Goal: Task Accomplishment & Management: Use online tool/utility

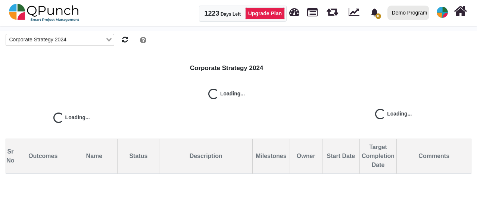
click at [401, 18] on div "Demo Program" at bounding box center [409, 12] width 35 height 13
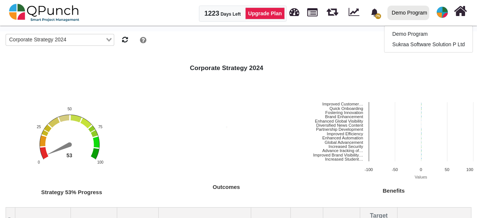
click at [342, 38] on div at bounding box center [308, 39] width 325 height 16
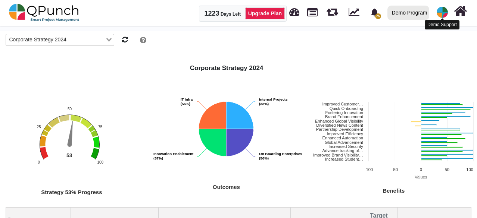
click at [438, 13] on img at bounding box center [441, 12] width 11 height 11
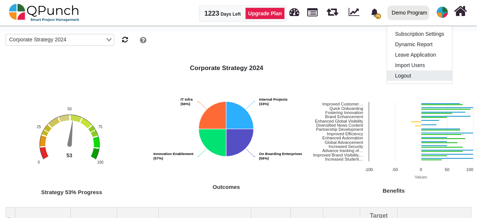
click at [412, 73] on link "Logout" at bounding box center [419, 76] width 65 height 10
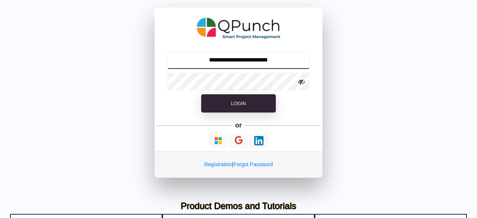
click at [269, 58] on input "**********" at bounding box center [238, 60] width 143 height 18
click at [278, 59] on input "**********" at bounding box center [238, 60] width 143 height 18
type input "**********"
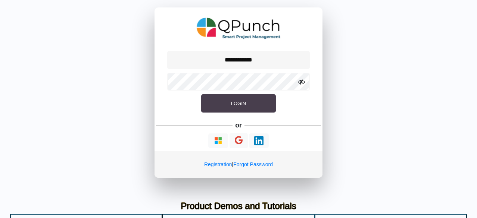
click at [263, 106] on button "Login" at bounding box center [238, 103] width 75 height 19
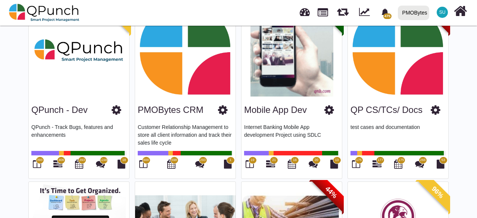
scroll to position [75, 0]
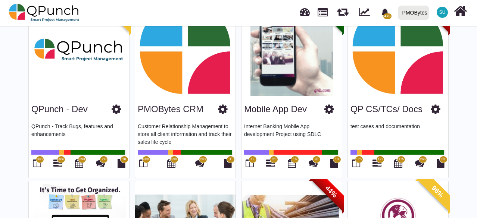
click at [144, 169] on div "600" at bounding box center [143, 163] width 11 height 13
click at [145, 166] on icon at bounding box center [143, 163] width 8 height 9
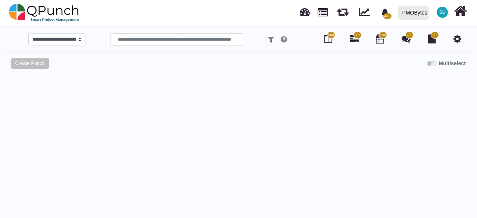
select select "*****"
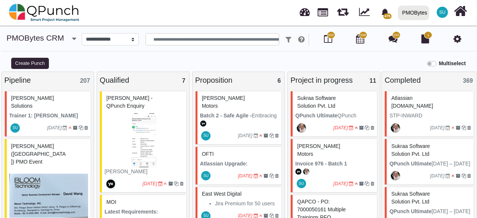
click at [369, 60] on div "Multiselect" at bounding box center [298, 63] width 358 height 12
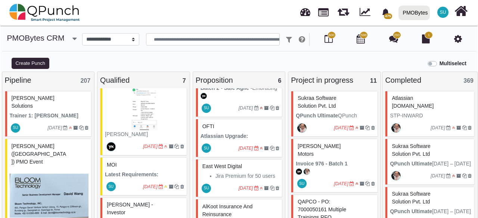
scroll to position [37, 0]
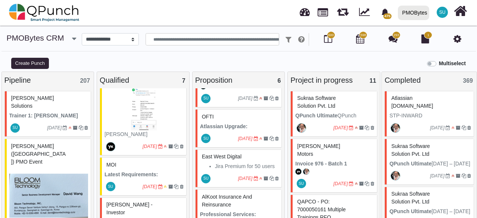
click at [245, 130] on div "[DATE]" at bounding box center [239, 138] width 84 height 17
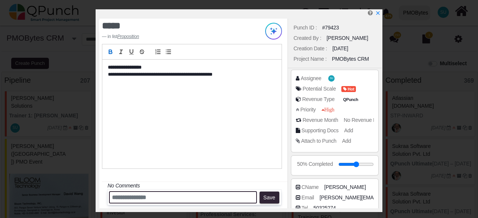
click at [234, 199] on input "text" at bounding box center [183, 197] width 148 height 12
type input "**********"
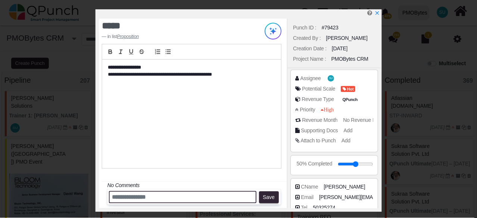
scroll to position [0, 0]
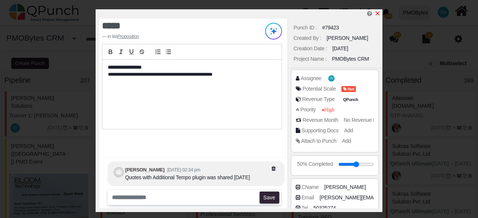
click at [379, 14] on icon "x" at bounding box center [377, 13] width 6 height 6
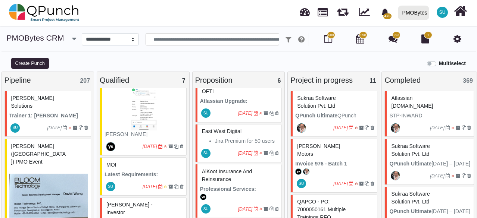
scroll to position [75, 0]
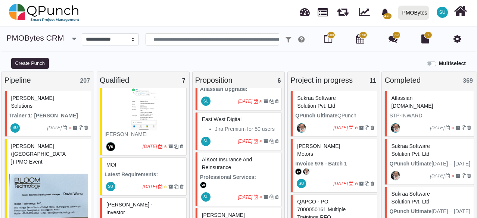
click at [237, 125] on li "Jira Premium for 50 users" at bounding box center [247, 129] width 64 height 8
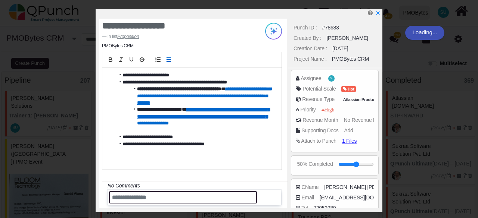
click at [184, 201] on input "text" at bounding box center [183, 197] width 148 height 12
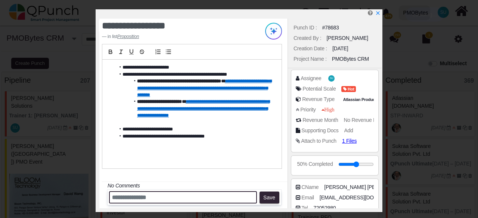
click at [184, 199] on input "text" at bounding box center [183, 197] width 148 height 12
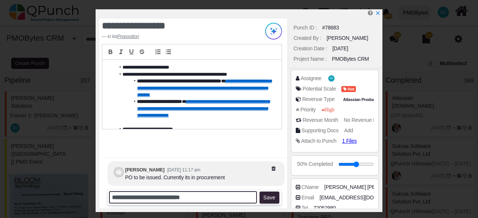
type input "**********"
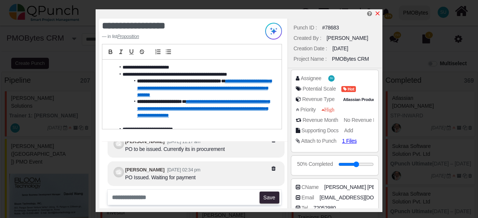
click at [378, 15] on icon "x" at bounding box center [377, 14] width 4 height 4
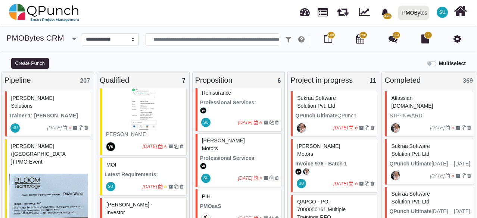
scroll to position [153, 0]
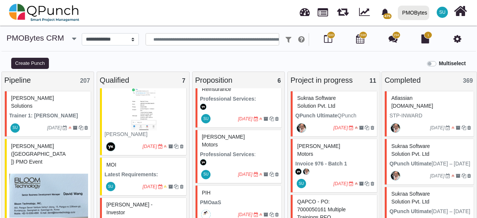
click at [239, 206] on div "[DATE]" at bounding box center [239, 214] width 84 height 17
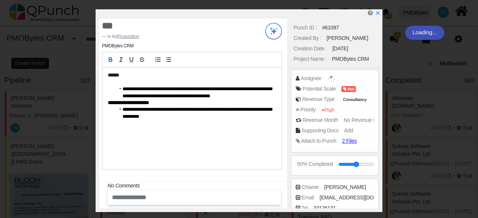
click at [376, 11] on icon "x" at bounding box center [377, 12] width 5 height 5
click at [377, 13] on icon "x" at bounding box center [377, 12] width 5 height 5
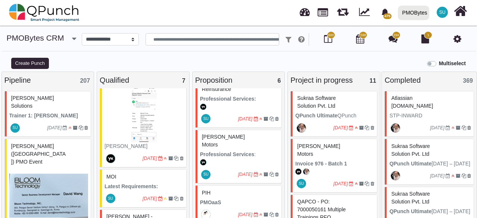
scroll to position [37, 0]
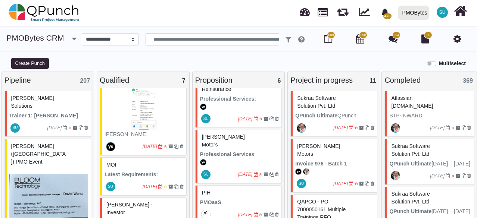
click at [143, 169] on div "MOI" at bounding box center [143, 165] width 79 height 12
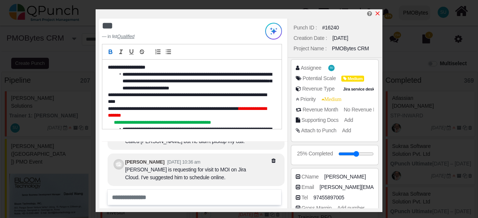
click at [377, 15] on icon "x" at bounding box center [377, 13] width 6 height 6
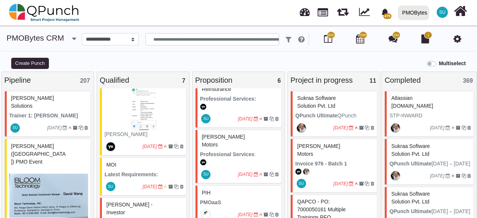
click at [269, 62] on div "Multiselect" at bounding box center [298, 63] width 358 height 12
